Goal: Communication & Community: Answer question/provide support

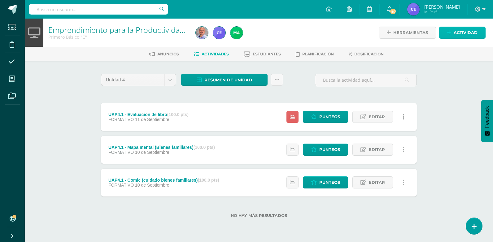
click at [451, 34] on icon at bounding box center [449, 32] width 4 height 5
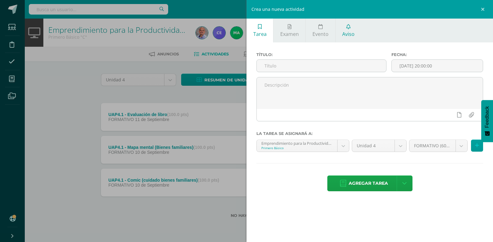
click at [351, 28] on link "Aviso" at bounding box center [349, 31] width 26 height 24
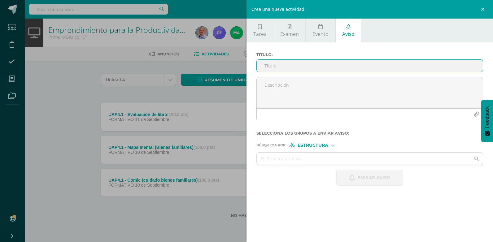
click at [290, 62] on input "Titulo :" at bounding box center [370, 66] width 226 height 12
type input "Tecnología"
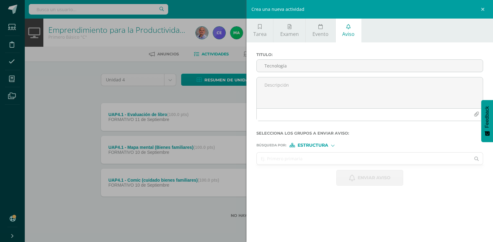
click at [282, 162] on input "text" at bounding box center [364, 159] width 214 height 12
click at [310, 144] on span "Estructura" at bounding box center [313, 145] width 31 height 3
click at [336, 162] on span "Persona" at bounding box center [315, 161] width 50 height 8
click at [270, 159] on input "text" at bounding box center [364, 159] width 214 height 12
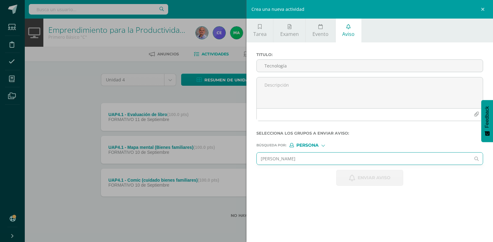
type input "[PERSON_NAME]"
click at [288, 176] on div "Enviar aviso" at bounding box center [369, 178] width 227 height 16
click at [289, 158] on input "[PERSON_NAME]" at bounding box center [364, 159] width 214 height 12
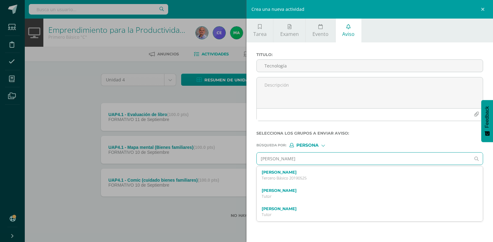
click at [298, 174] on label "[PERSON_NAME]" at bounding box center [365, 172] width 207 height 5
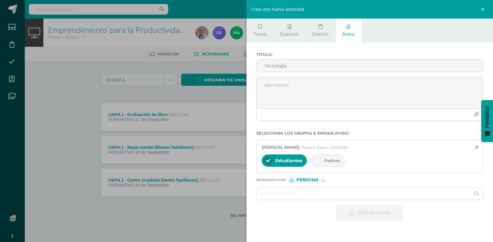
click at [319, 159] on div at bounding box center [317, 160] width 9 height 9
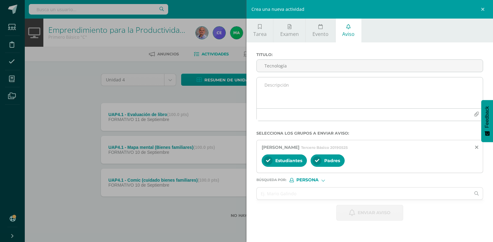
click at [290, 89] on textarea at bounding box center [370, 92] width 226 height 31
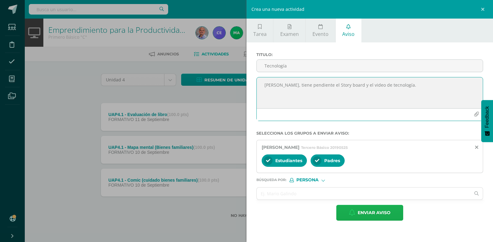
type textarea "[PERSON_NAME], tiene pendiente el Story board y el video de tecnología."
click at [374, 213] on span "Enviar aviso" at bounding box center [374, 212] width 33 height 15
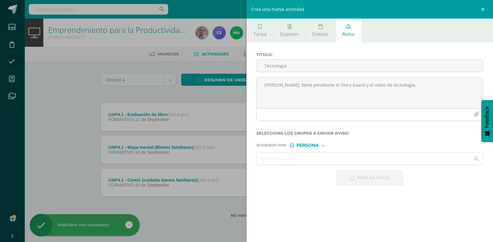
click at [68, 137] on div "Crea una nueva actividad Tarea Examen Evento Aviso Título: Fecha: [DATE] 20:00:…" at bounding box center [246, 121] width 493 height 242
